Goal: Task Accomplishment & Management: Use online tool/utility

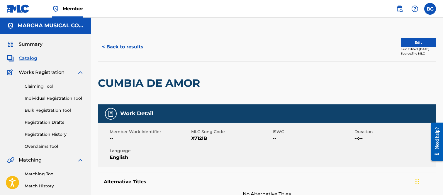
click at [103, 45] on button "< Back to results" at bounding box center [123, 47] width 50 height 15
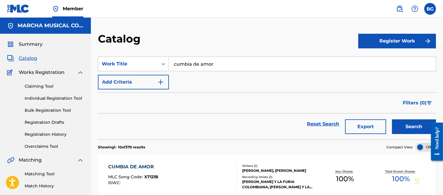
click at [222, 63] on input "cumbia de amor" at bounding box center [302, 64] width 267 height 14
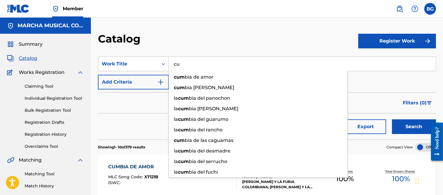
type input "c"
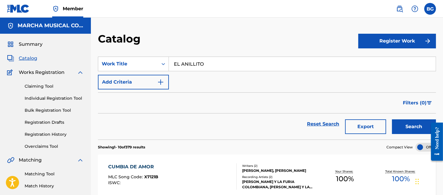
type input "EL ANILLITO"
click at [406, 126] on button "Search" at bounding box center [414, 126] width 44 height 15
drag, startPoint x: 38, startPoint y: 97, endPoint x: 42, endPoint y: 97, distance: 4.7
click at [38, 97] on link "Individual Registration Tool" at bounding box center [54, 98] width 59 height 6
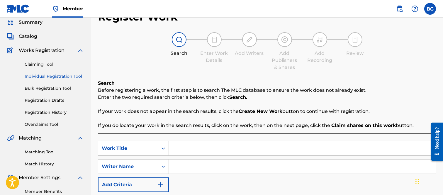
scroll to position [65, 0]
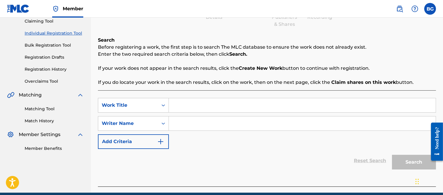
click at [178, 107] on input "Search Form" at bounding box center [302, 105] width 267 height 14
type input "EL ANILLITO"
click at [178, 123] on input "Search Form" at bounding box center [302, 123] width 267 height 14
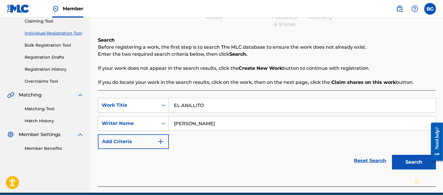
type input "[PERSON_NAME]"
click at [407, 160] on button "Search" at bounding box center [414, 162] width 44 height 15
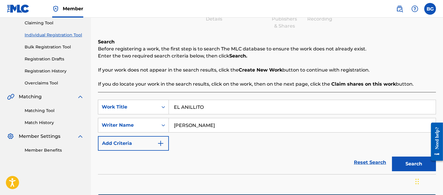
scroll to position [60, 0]
